Goal: Task Accomplishment & Management: Complete application form

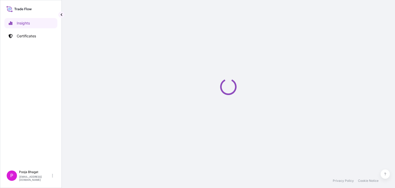
select select "2025"
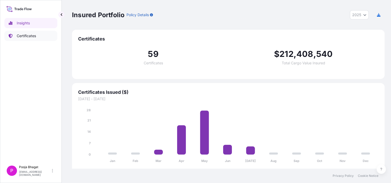
click at [33, 32] on link "Certificates" at bounding box center [30, 36] width 53 height 10
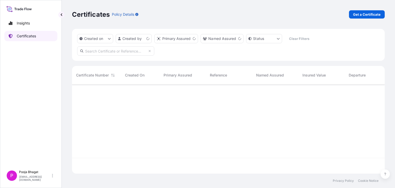
scroll to position [88, 308]
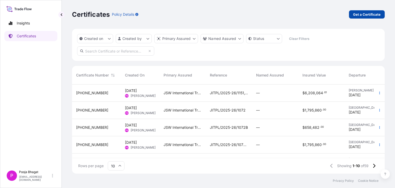
click at [367, 16] on p "Get a Certificate" at bounding box center [366, 14] width 27 height 5
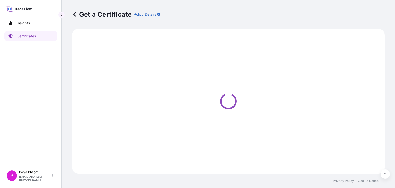
select select "Sea"
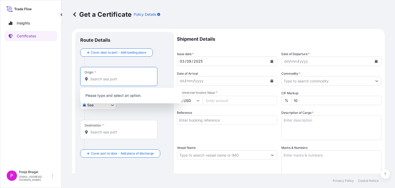
click at [98, 76] on input "Origin *" at bounding box center [120, 78] width 61 height 5
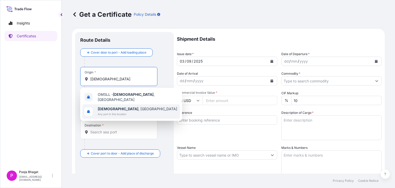
click at [118, 112] on span "Any port in this location" at bounding box center [137, 113] width 79 height 5
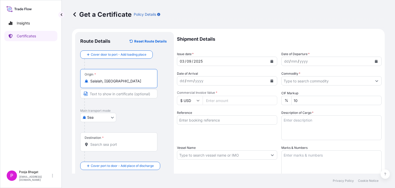
type input "Salalah, [GEOGRAPHIC_DATA]"
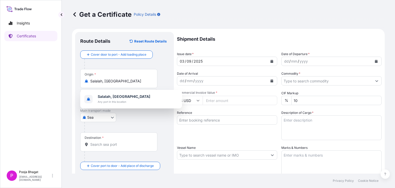
click at [133, 115] on div "Sea Air Land Sea" at bounding box center [124, 117] width 88 height 9
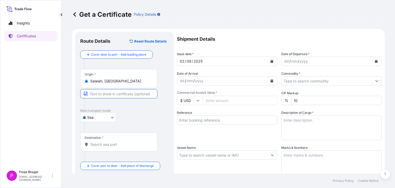
click at [111, 94] on input "Text to appear on certificate" at bounding box center [118, 93] width 77 height 9
type input "[GEOGRAPHIC_DATA],[GEOGRAPHIC_DATA]"
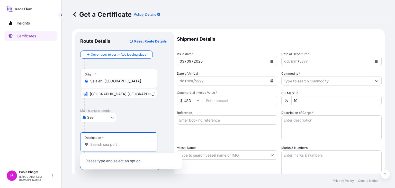
click at [109, 146] on input "Destination *" at bounding box center [120, 144] width 61 height 5
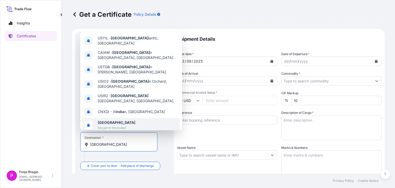
click at [109, 120] on span "[GEOGRAPHIC_DATA]" at bounding box center [117, 122] width 38 height 5
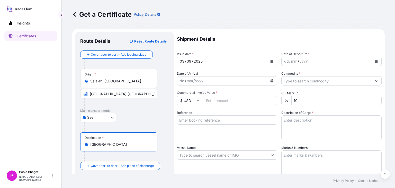
type input "[GEOGRAPHIC_DATA]"
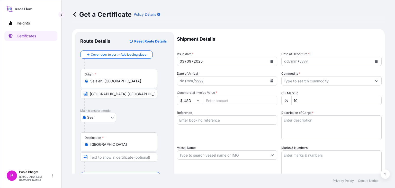
click at [111, 156] on div "Destination * [GEOGRAPHIC_DATA]" at bounding box center [124, 152] width 88 height 40
click at [111, 156] on input "Text to appear on certificate" at bounding box center [118, 156] width 77 height 9
click at [135, 156] on input "ANY PORT(S) IN [GEOGRAPHIC_DATA]" at bounding box center [118, 156] width 77 height 9
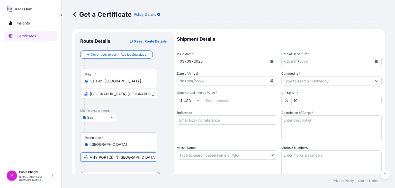
click at [134, 156] on input "ANY PORT(S) IN [GEOGRAPHIC_DATA]" at bounding box center [118, 156] width 77 height 9
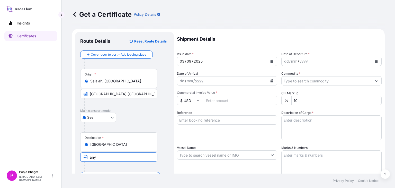
type input "ANY PORTS IN [GEOGRAPHIC_DATA]"
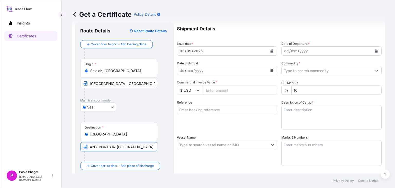
scroll to position [21, 0]
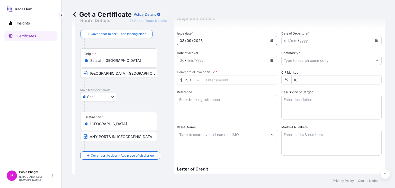
click at [267, 41] on button "Calendar" at bounding box center [271, 40] width 8 height 8
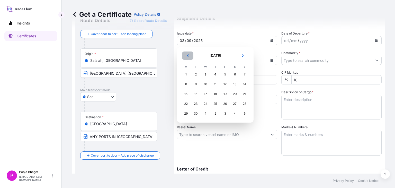
click at [189, 56] on button "Previous" at bounding box center [187, 55] width 11 height 8
click at [186, 115] on div "25" at bounding box center [185, 113] width 9 height 9
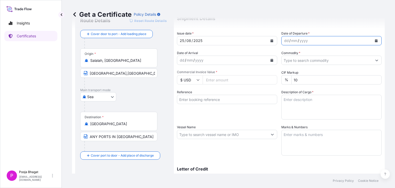
click at [373, 43] on button "Calendar" at bounding box center [376, 40] width 8 height 8
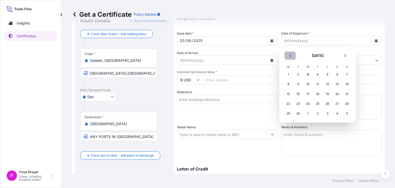
click at [291, 57] on button "Previous" at bounding box center [289, 55] width 11 height 8
click at [289, 113] on div "25" at bounding box center [287, 113] width 9 height 9
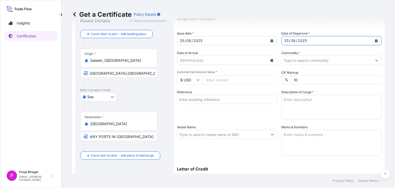
click at [315, 61] on input "Commodity *" at bounding box center [326, 59] width 90 height 9
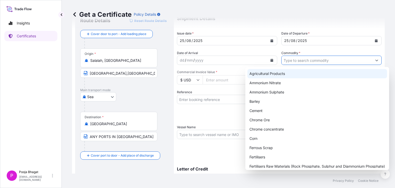
click at [266, 75] on div "Agricultural Products" at bounding box center [316, 73] width 139 height 9
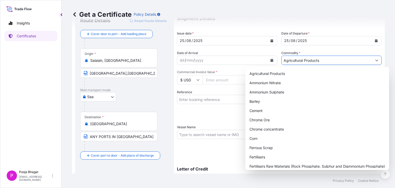
click at [372, 62] on button "Show suggestions" at bounding box center [376, 59] width 9 height 9
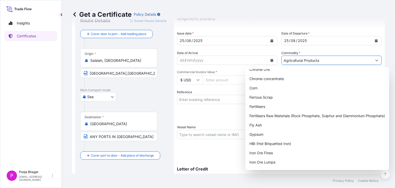
scroll to position [51, 0]
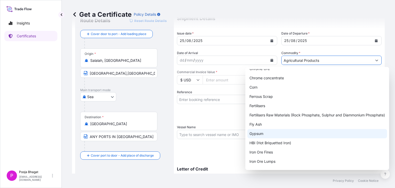
click at [257, 130] on div "Gypsum" at bounding box center [316, 133] width 139 height 9
type input "Gypsum"
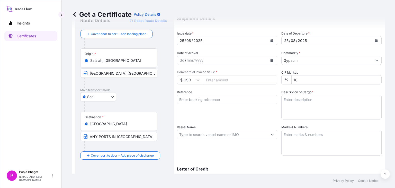
click at [220, 79] on input "Commercial Invoice Value *" at bounding box center [239, 79] width 74 height 9
type input "2256250"
click at [208, 79] on input "2256250" at bounding box center [239, 79] width 74 height 9
click at [214, 99] on input "Reference" at bounding box center [227, 99] width 100 height 9
click at [207, 96] on input "Reference" at bounding box center [227, 99] width 100 height 9
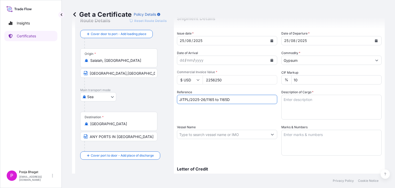
type input "JITPL/2025-26/1165 to 1165D"
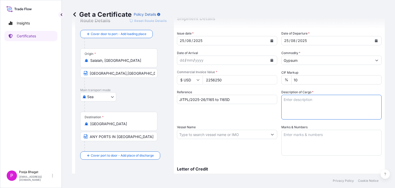
click at [285, 106] on textarea "Description of Cargo *" at bounding box center [331, 107] width 100 height 25
type textarea "125,000 MT OF NATURAL GYPSUM IN BULK"
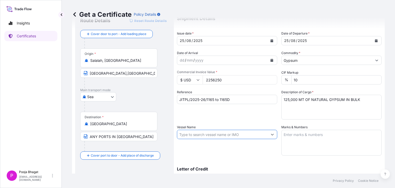
click at [256, 136] on input "Vessel Name" at bounding box center [222, 133] width 90 height 9
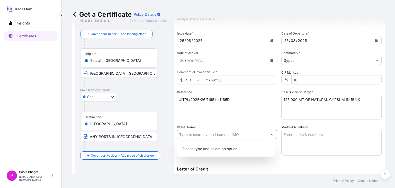
click at [272, 137] on button "Show suggestions" at bounding box center [271, 133] width 9 height 9
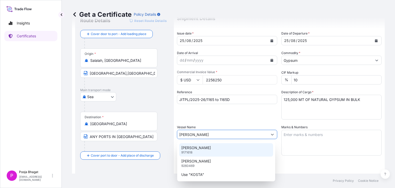
click at [235, 145] on div "KOSTA 9171618" at bounding box center [226, 149] width 94 height 13
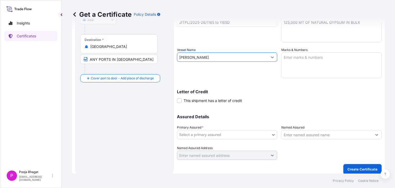
scroll to position [101, 0]
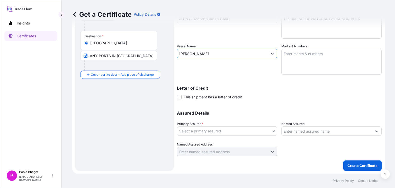
type input "[PERSON_NAME]"
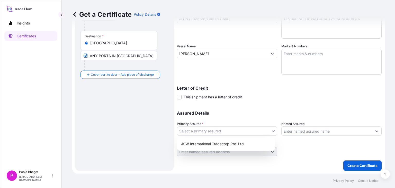
click at [267, 128] on body "Insights Certificates P Pooja Bhagat [EMAIL_ADDRESS][DOMAIN_NAME] Get a Certifi…" at bounding box center [197, 94] width 395 height 188
click at [233, 146] on div "JSW International Tradecorp Pte. Ltd." at bounding box center [226, 143] width 94 height 9
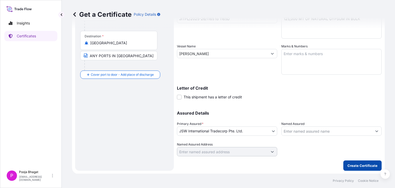
click at [358, 167] on p "Create Certificate" at bounding box center [362, 165] width 30 height 5
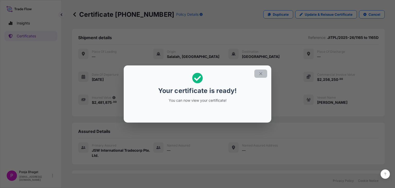
click at [261, 73] on icon "button" at bounding box center [260, 73] width 3 height 3
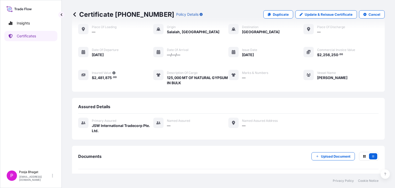
scroll to position [44, 0]
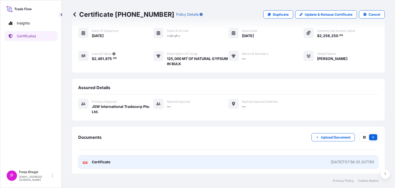
click at [103, 161] on span "Certificate" at bounding box center [101, 161] width 18 height 5
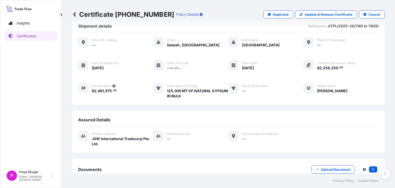
scroll to position [10, 0]
